Goal: Information Seeking & Learning: Find specific fact

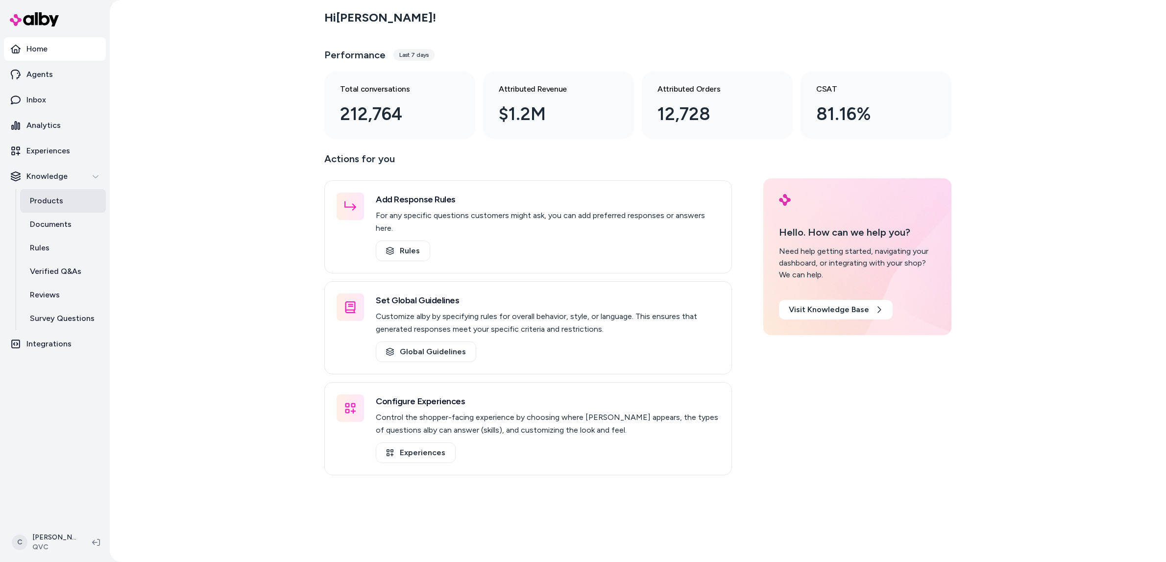
click at [69, 197] on link "Products" at bounding box center [63, 201] width 86 height 24
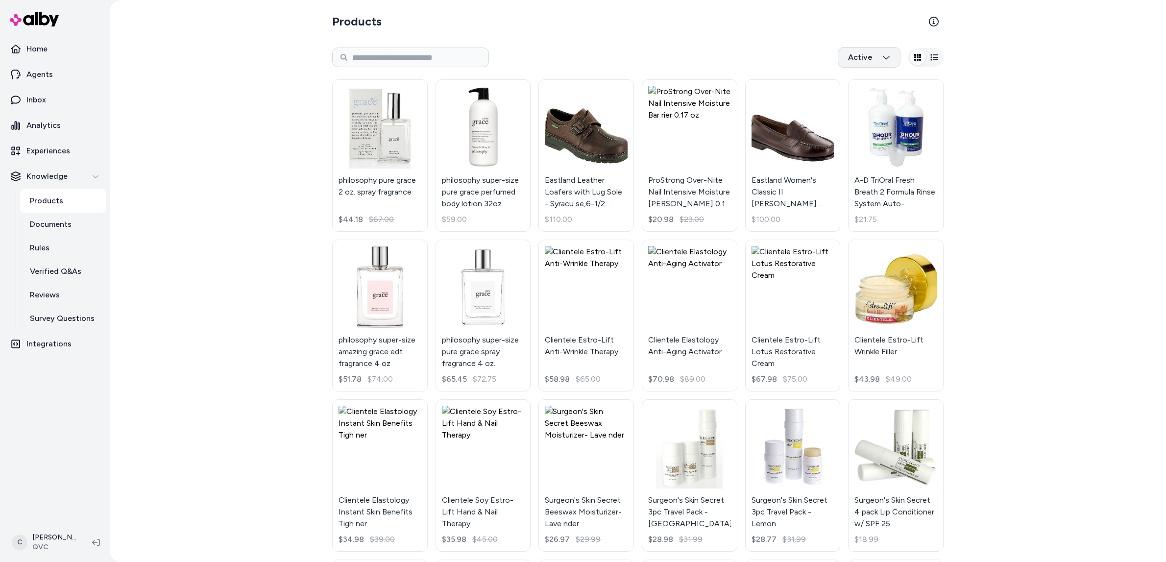
click at [867, 59] on html "Home Agents Inbox Analytics Experiences Knowledge Products Documents Rules Veri…" at bounding box center [583, 281] width 1166 height 562
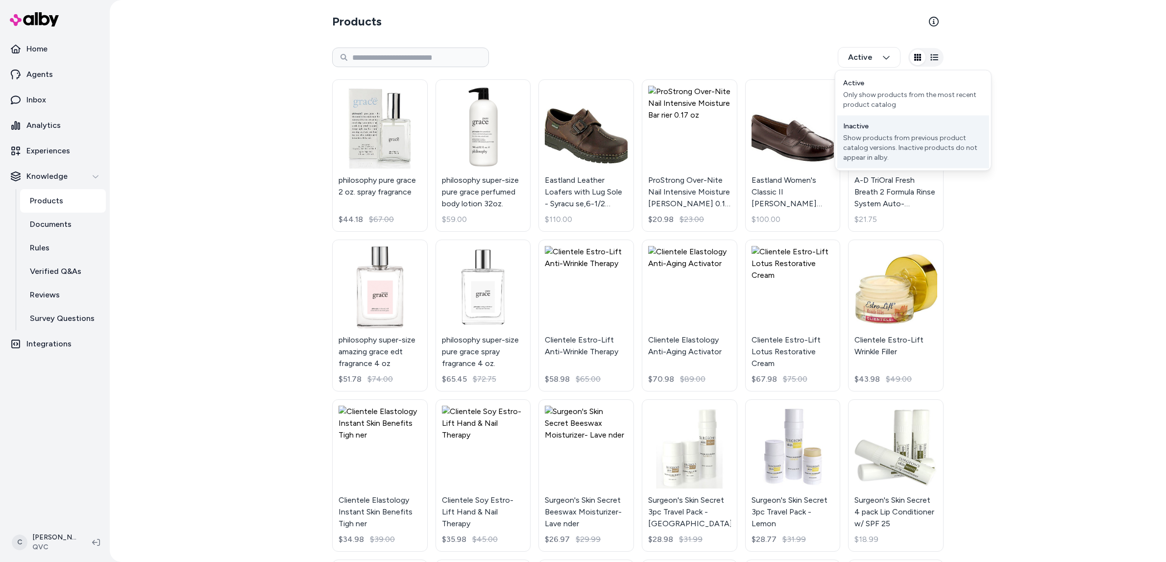
click at [867, 128] on div "Inactive" at bounding box center [855, 127] width 25 height 10
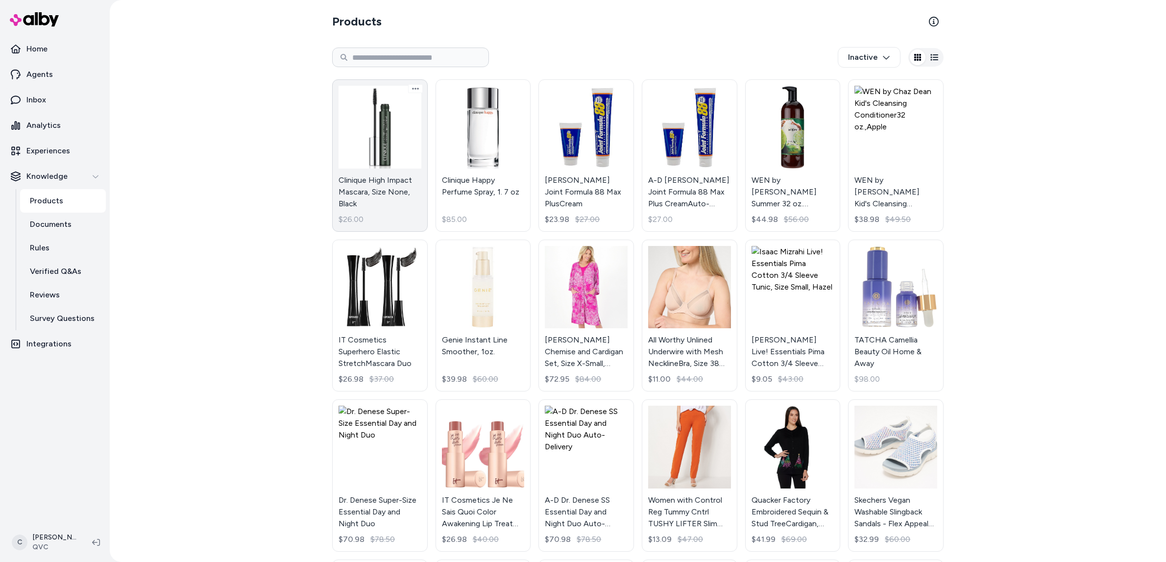
click at [400, 185] on link "Clinique High Impact Mascara, Size None, Black $26.00" at bounding box center [380, 155] width 96 height 152
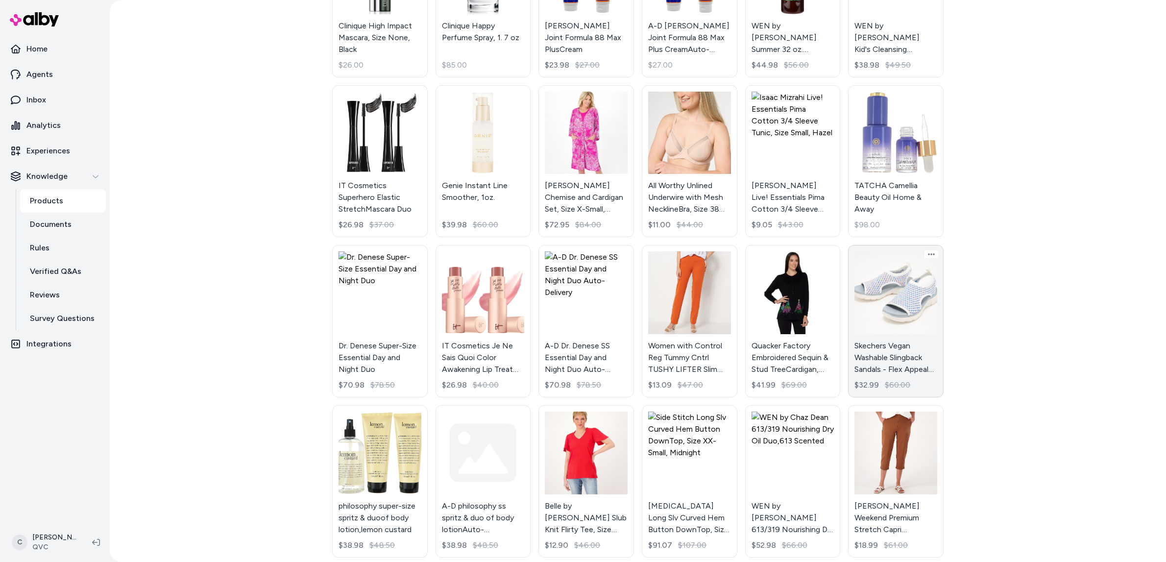
scroll to position [158, 0]
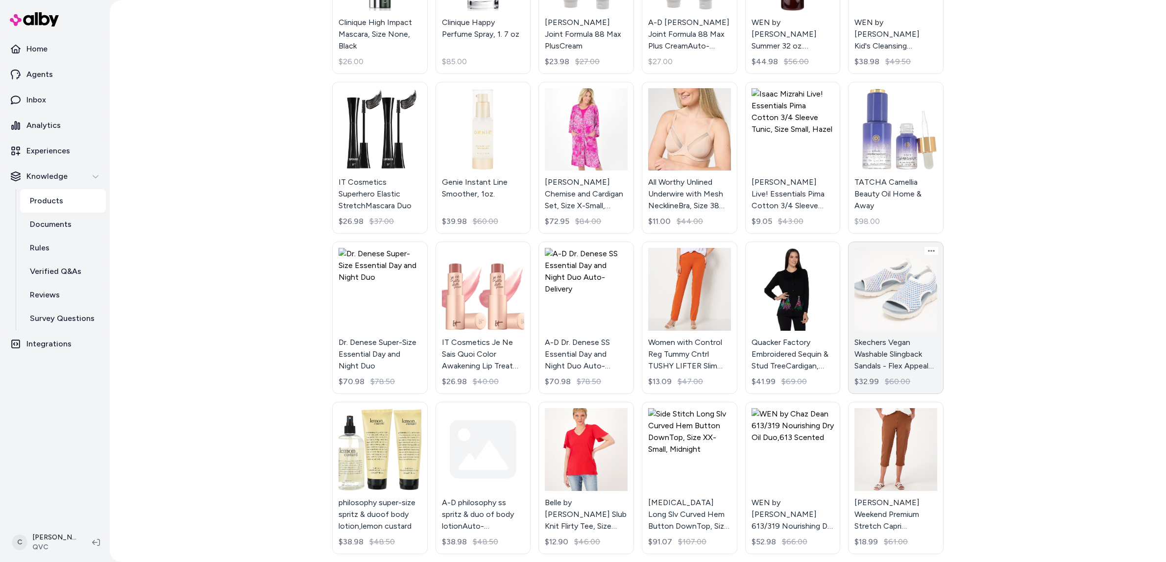
click at [908, 353] on link "Skechers Vegan Washable Slingback Sandals - Flex Appeal 4.0, Size 11 Medium, Wh…" at bounding box center [896, 318] width 96 height 152
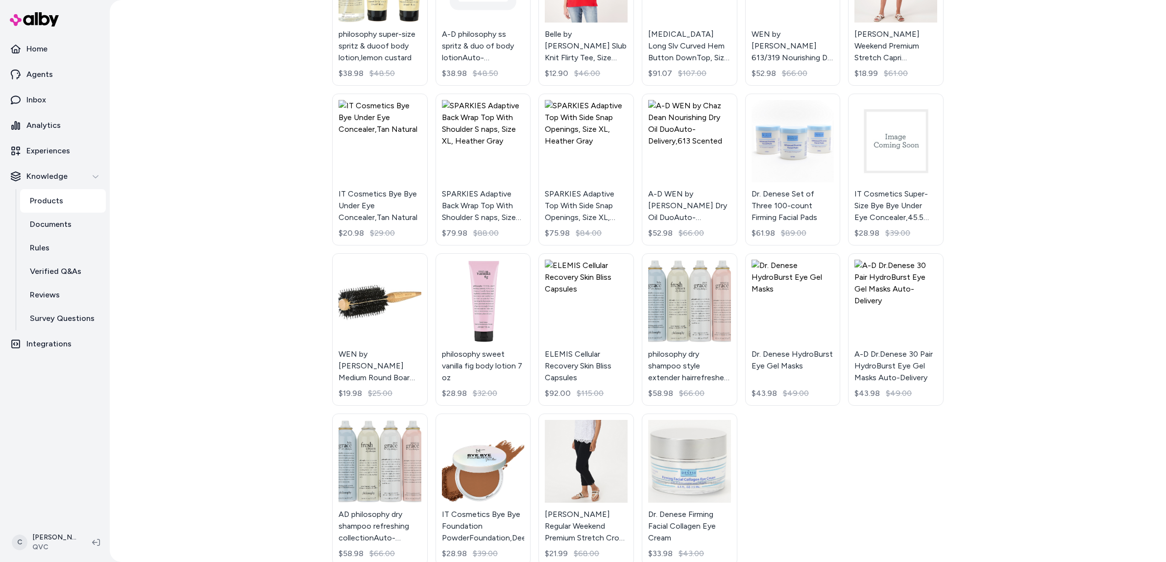
scroll to position [640, 0]
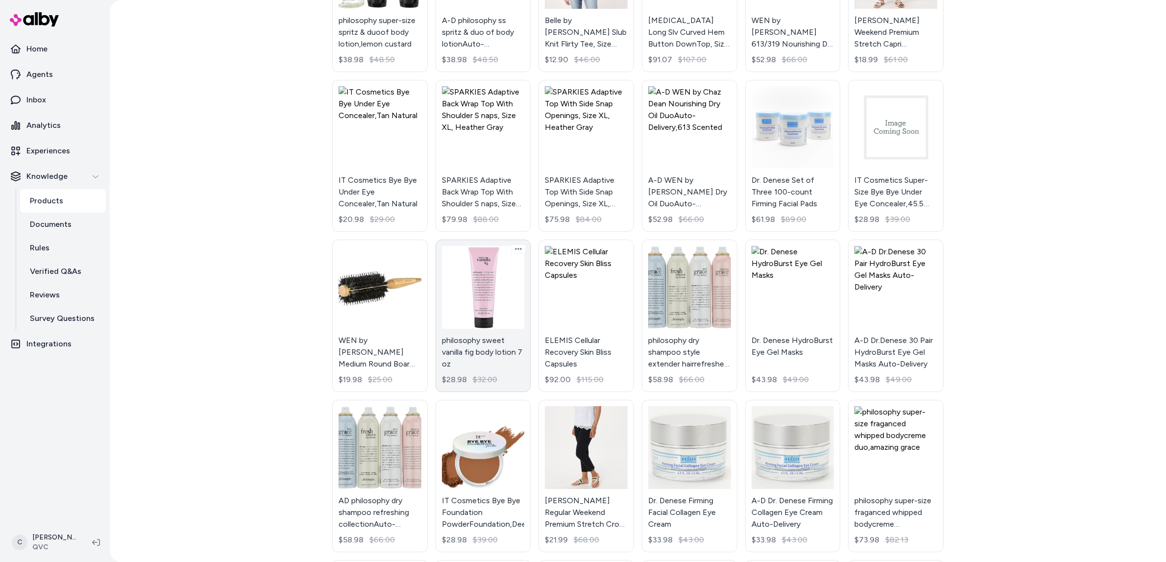
click at [486, 345] on link "philosophy sweet vanilla fig body lotion 7 oz $28.98 $32.00" at bounding box center [484, 316] width 96 height 152
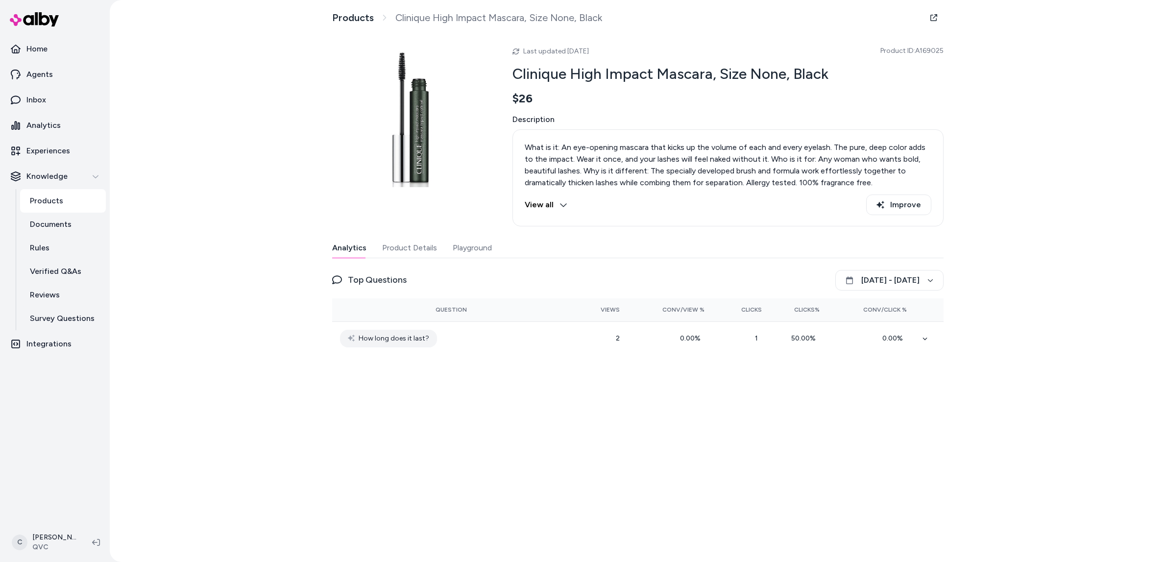
click at [934, 48] on span "Product ID: A169025" at bounding box center [911, 51] width 63 height 10
copy span "A169025"
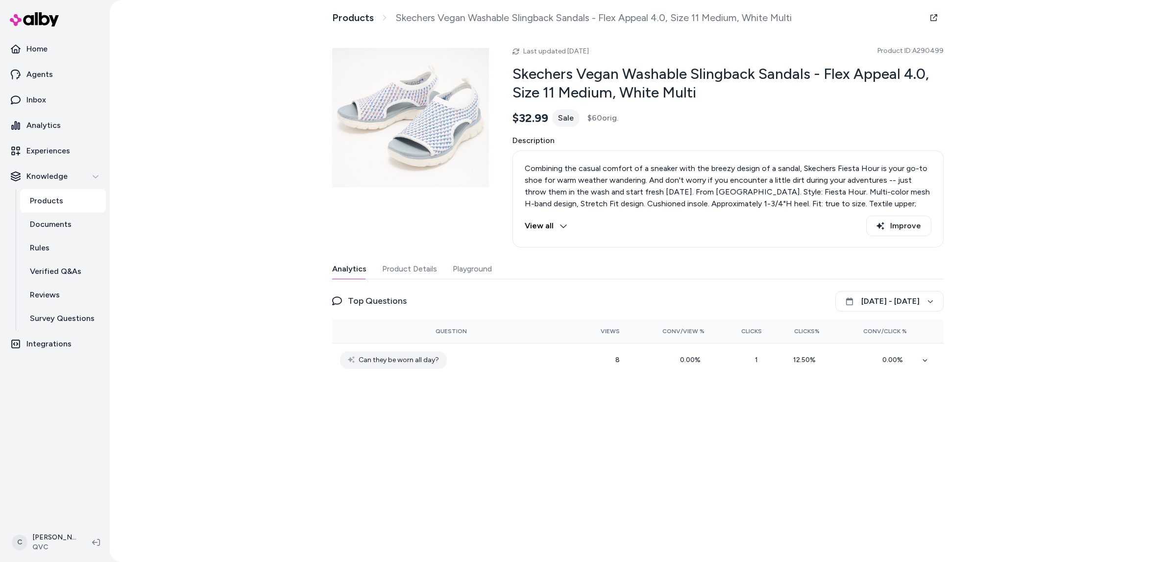
click at [923, 49] on span "Product ID: A290499" at bounding box center [911, 51] width 66 height 10
copy span "A290499"
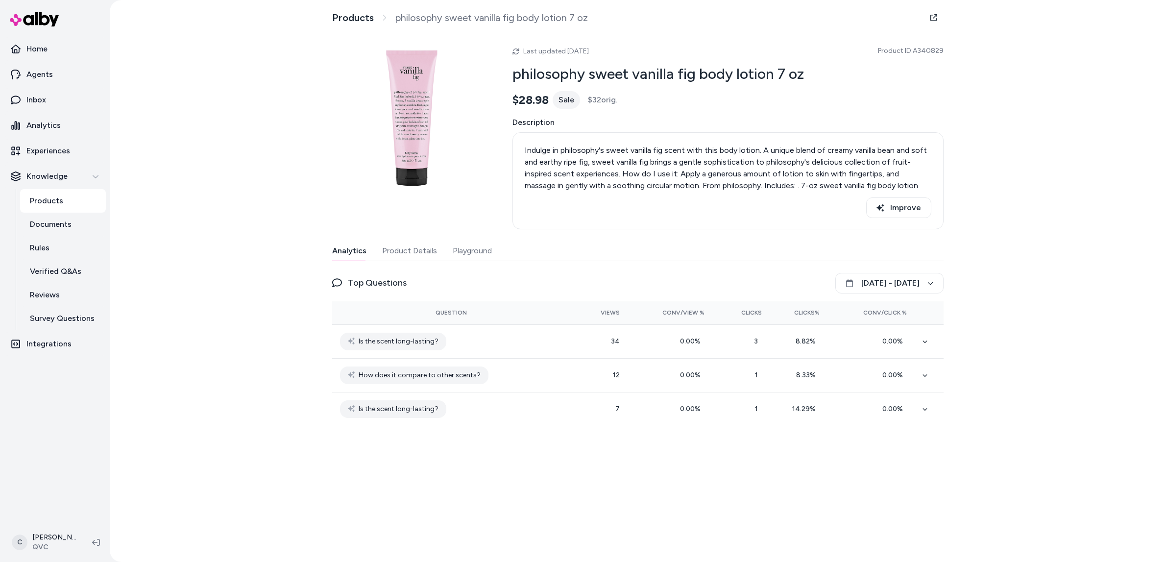
click at [928, 51] on span "Product ID: A340829" at bounding box center [911, 51] width 66 height 10
copy span "A340829"
